Goal: Information Seeking & Learning: Learn about a topic

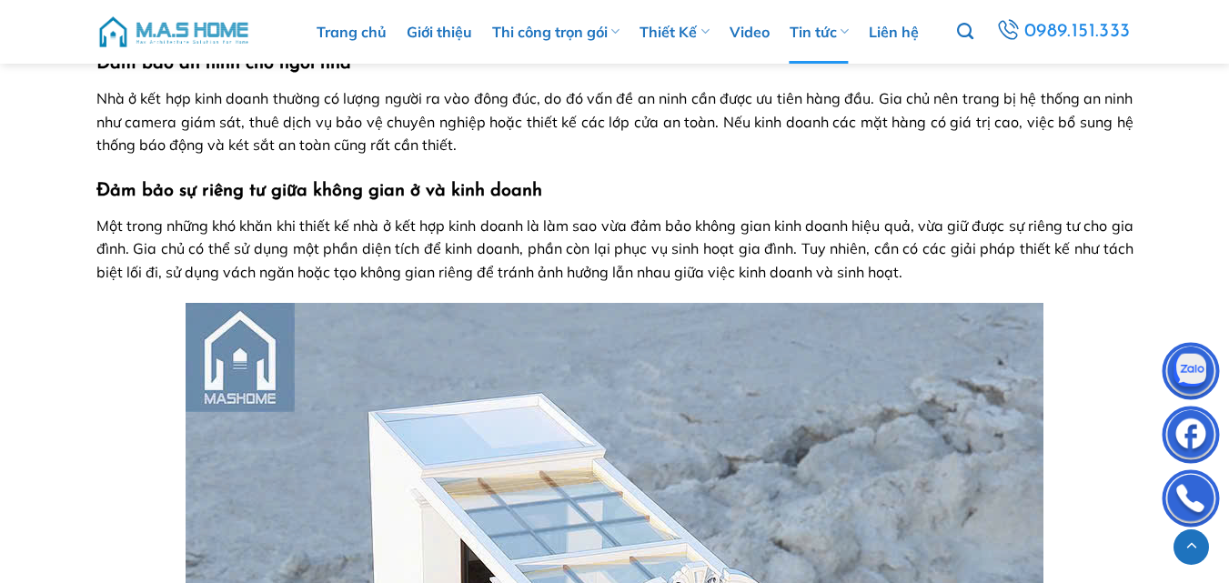
scroll to position [4031, 0]
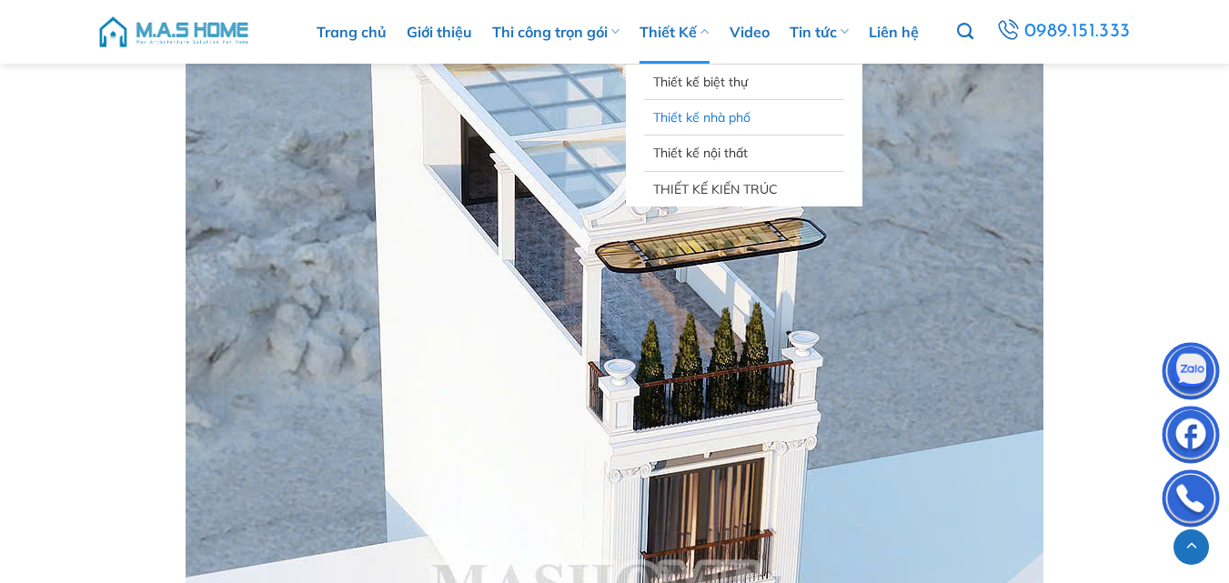
click at [718, 118] on link "Thiết kế nhà phố" at bounding box center [744, 117] width 182 height 35
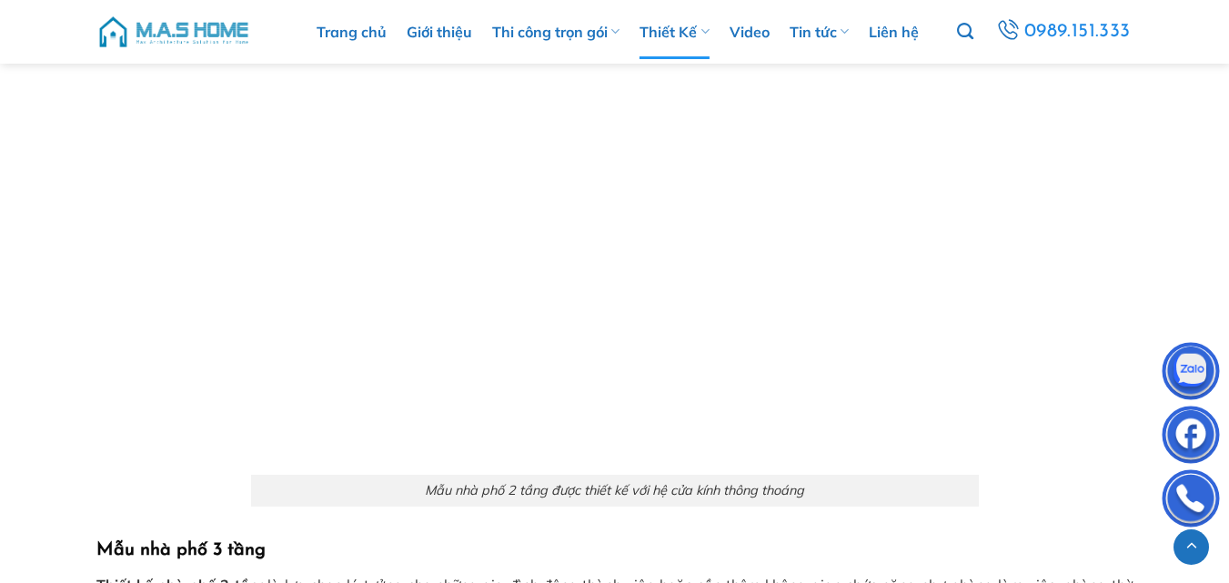
scroll to position [10822, 0]
